Goal: Task Accomplishment & Management: Use online tool/utility

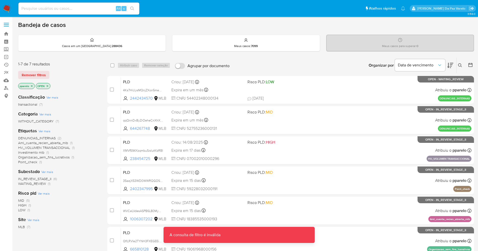
click at [9, 9] on img at bounding box center [7, 8] width 9 height 9
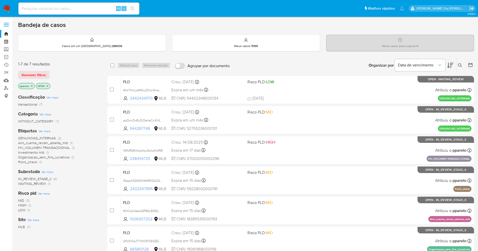
click at [109, 4] on div "Alt s" at bounding box center [78, 9] width 121 height 12
click at [105, 10] on input at bounding box center [78, 8] width 121 height 7
paste input "JM0TROFnmhq194PundPUkbks"
type input "JM0TROFnmhq194PundPUkbks"
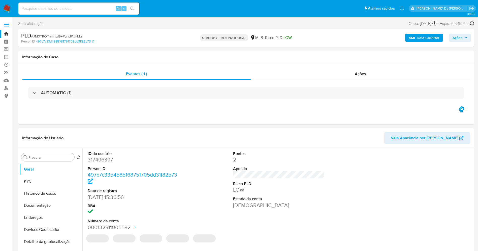
select select "10"
click at [5, 8] on img at bounding box center [7, 8] width 9 height 9
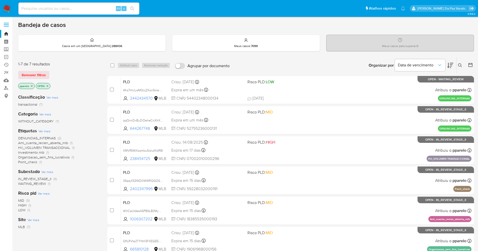
click at [461, 64] on icon at bounding box center [460, 65] width 4 height 4
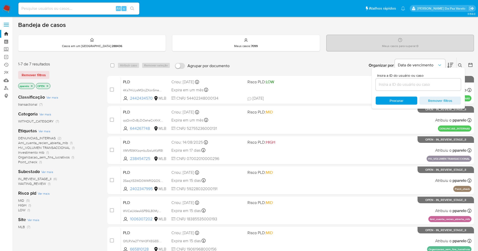
click at [417, 83] on input at bounding box center [418, 84] width 85 height 7
type input "JM0TROFnmhq194PundPUkbks"
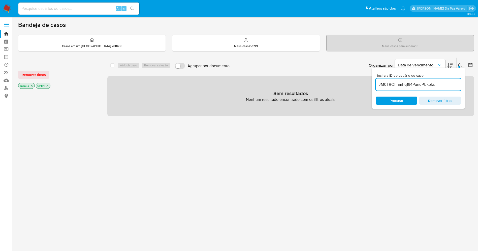
click at [33, 87] on icon "close-filter" at bounding box center [31, 85] width 3 height 3
click at [29, 86] on icon "close-filter" at bounding box center [29, 85] width 3 height 3
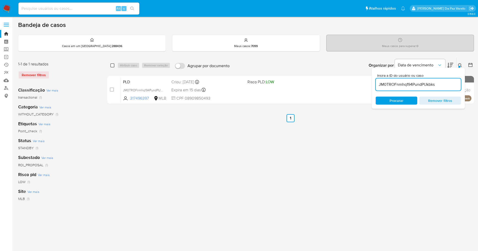
click at [112, 65] on input "checkbox" at bounding box center [112, 65] width 4 height 4
checkbox input "true"
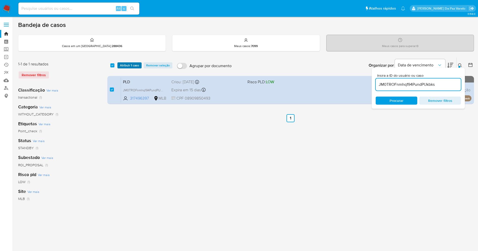
click at [125, 67] on span "Atribuir 1 caso" at bounding box center [129, 65] width 19 height 5
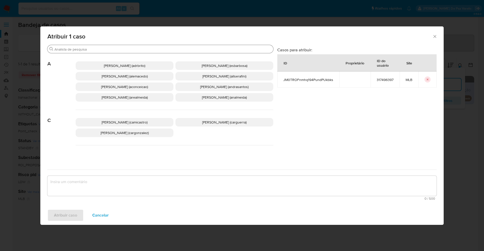
click at [139, 47] on input "Procurar" at bounding box center [162, 49] width 217 height 5
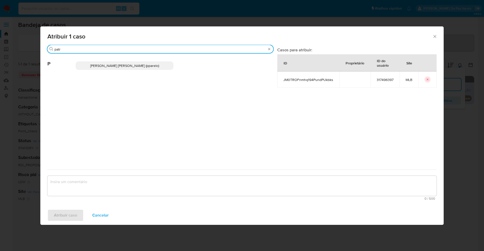
type input "patr"
click at [133, 63] on span "Patricia Aparecida Da Paz Varelo (pparelo)" at bounding box center [124, 65] width 69 height 5
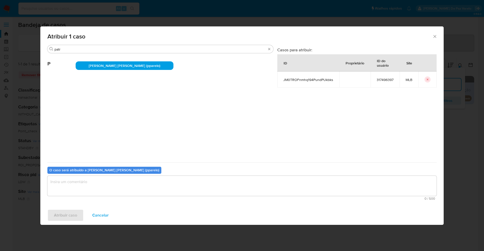
click at [127, 183] on textarea "assign-modal" at bounding box center [241, 186] width 389 height 20
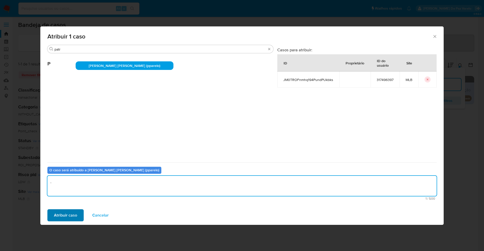
type textarea "."
click at [75, 214] on span "Atribuir caso" at bounding box center [65, 215] width 23 height 11
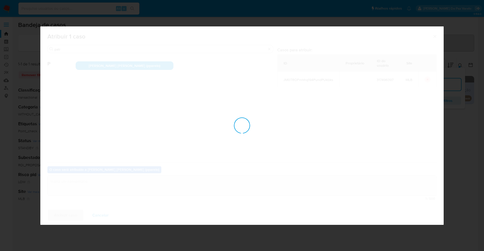
checkbox input "false"
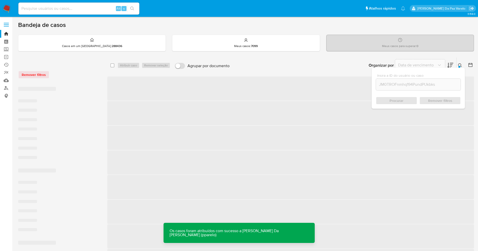
click at [460, 65] on icon at bounding box center [460, 65] width 4 height 4
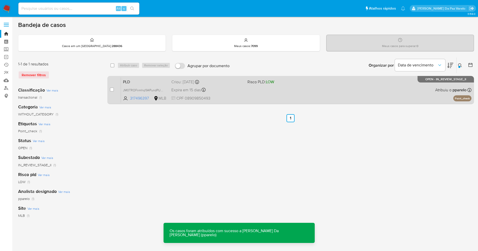
click at [236, 95] on div "PLD JM0TROFnmhq194PundPUkbks 317496397 MLB Risco PLD: LOW Criou: 12/08/2025 Cri…" at bounding box center [296, 89] width 350 height 25
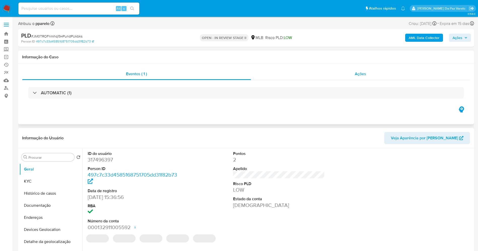
select select "10"
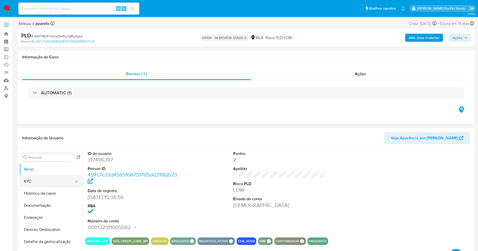
click at [43, 177] on button "KYC" at bounding box center [48, 182] width 59 height 12
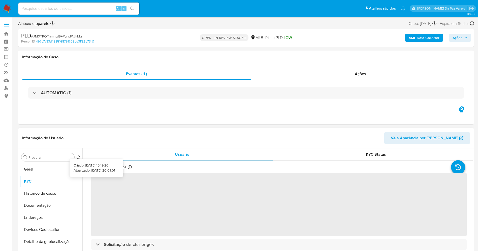
click at [130, 167] on icon at bounding box center [130, 168] width 4 height 4
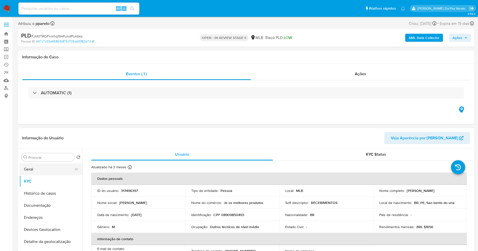
click at [48, 172] on button "Geral" at bounding box center [48, 169] width 59 height 12
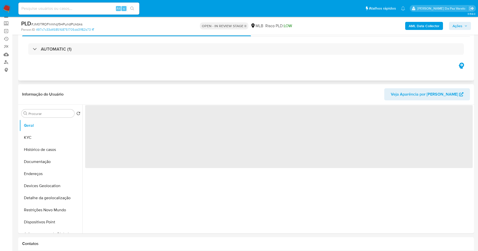
scroll to position [38, 0]
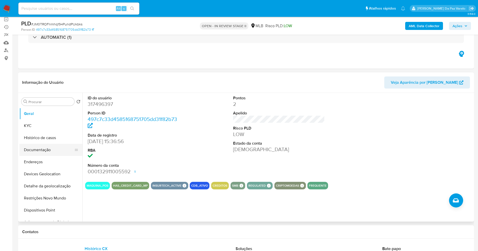
click at [39, 154] on button "Documentação" at bounding box center [48, 150] width 59 height 12
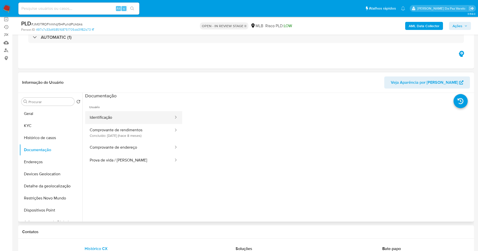
click at [118, 119] on button "Identificação" at bounding box center [129, 117] width 89 height 13
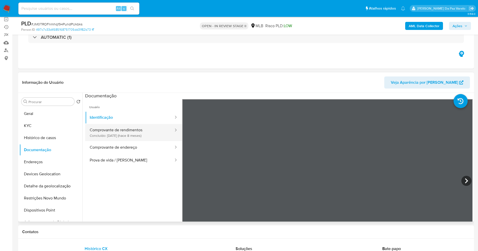
click at [115, 133] on button "Comprovante de rendimentos Concluído: [DATE] (hace 8 meses)" at bounding box center [129, 132] width 89 height 17
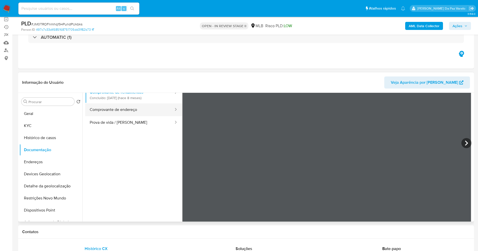
click at [145, 116] on button "Comprovante de endereço" at bounding box center [129, 110] width 89 height 13
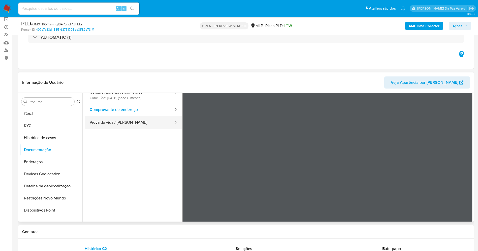
click at [146, 126] on button "Prova de vida / [PERSON_NAME]" at bounding box center [129, 122] width 89 height 13
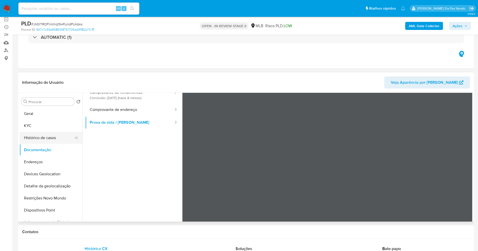
click at [54, 136] on button "Histórico de casos" at bounding box center [48, 138] width 59 height 12
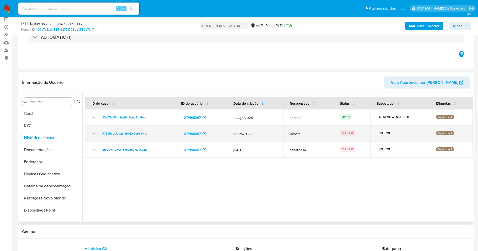
click at [96, 135] on icon "Mostrar/Ocultar" at bounding box center [94, 134] width 6 height 6
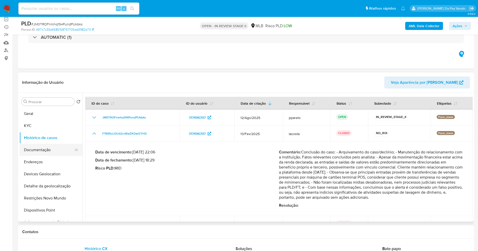
click at [45, 152] on button "Documentação" at bounding box center [48, 150] width 59 height 12
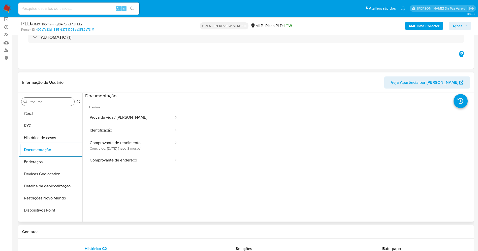
click at [60, 102] on input "Procurar" at bounding box center [50, 102] width 44 height 5
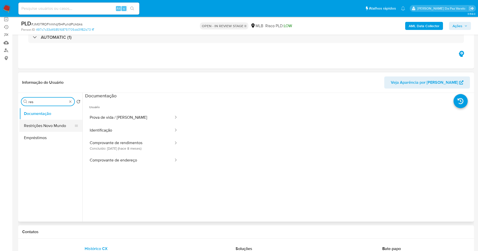
type input "res"
click at [60, 125] on button "Restrições Novo Mundo" at bounding box center [48, 126] width 59 height 12
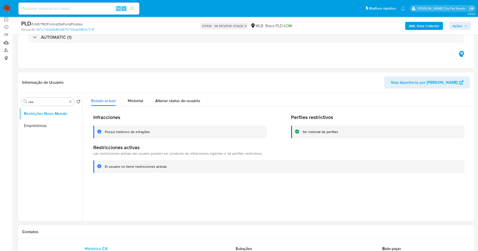
click at [97, 9] on input at bounding box center [78, 8] width 121 height 7
paste input "hEP5O9GkJz3Hdzs0zkvcKaW1"
type input "hEP5O9GkJz3Hdzs0zkvcKaW1"
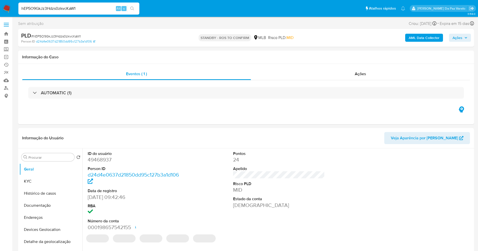
select select "10"
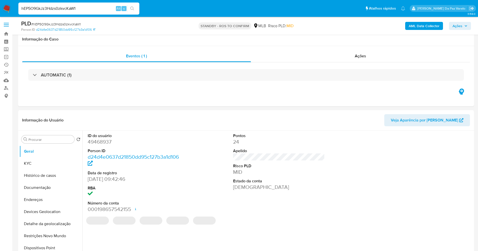
scroll to position [76, 0]
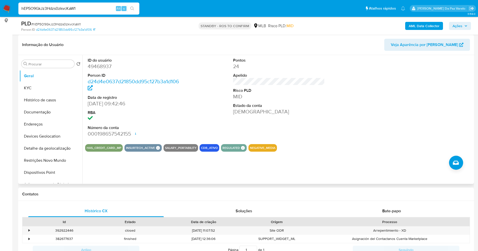
click at [88, 103] on dd "[DATE] 09:42:46" at bounding box center [134, 103] width 92 height 7
drag, startPoint x: 88, startPoint y: 103, endPoint x: 104, endPoint y: 103, distance: 15.1
click at [104, 103] on dd "[DATE] 09:42:46" at bounding box center [134, 103] width 92 height 7
copy dd "[DATE]"
